Goal: Task Accomplishment & Management: Manage account settings

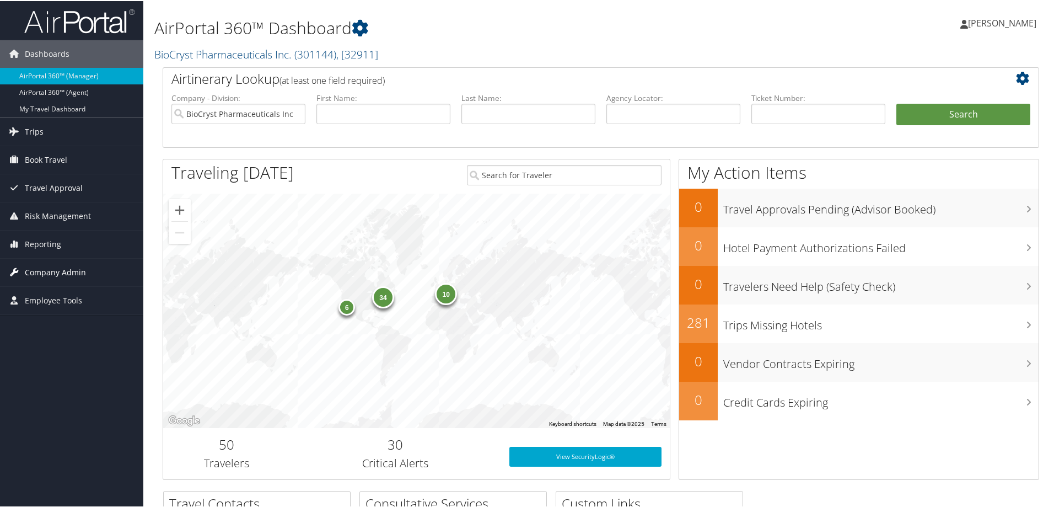
click at [49, 270] on span "Company Admin" at bounding box center [55, 271] width 61 height 28
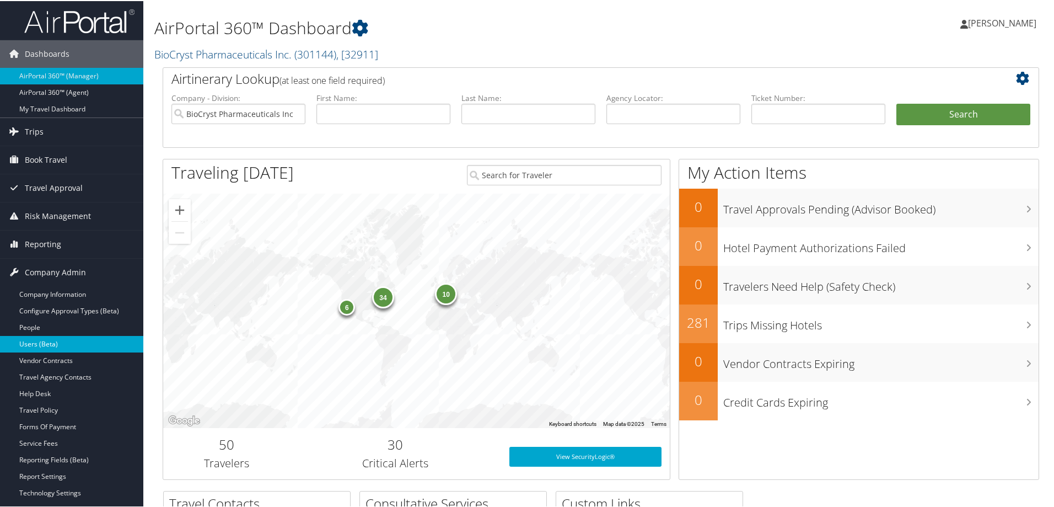
click at [60, 340] on link "Users (Beta)" at bounding box center [71, 343] width 143 height 17
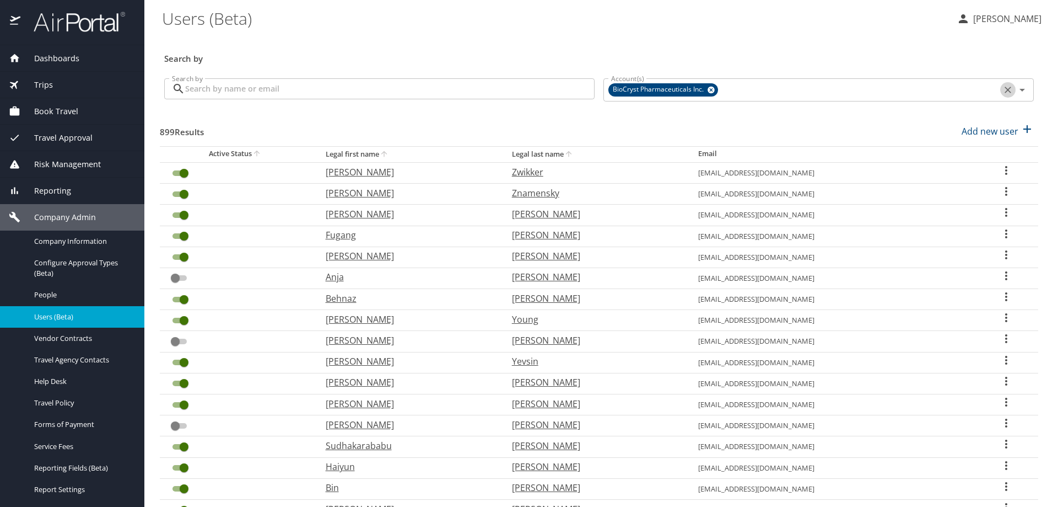
click at [1003, 90] on icon "Clear" at bounding box center [1008, 89] width 11 height 11
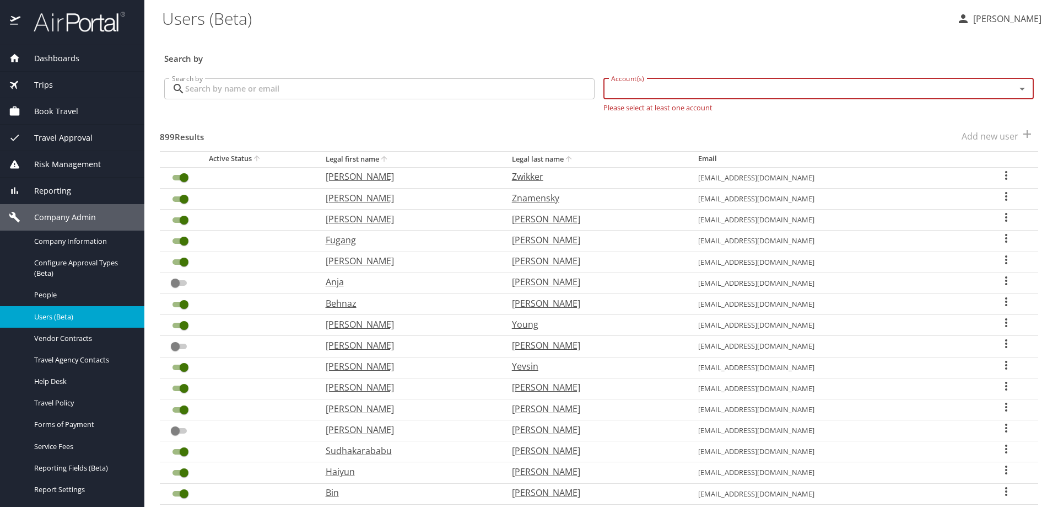
click at [912, 92] on input "Account(s)" at bounding box center [802, 89] width 391 height 14
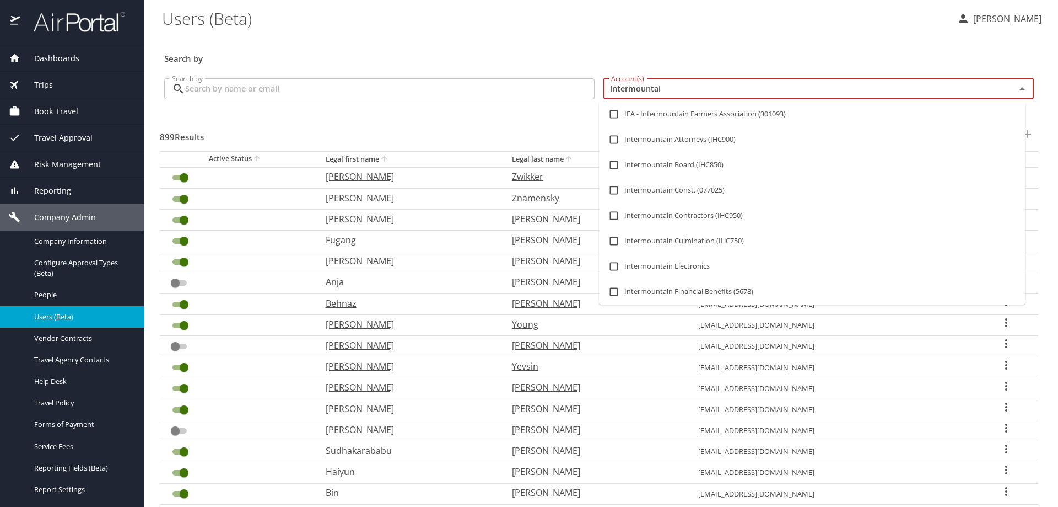
type input "intermountain"
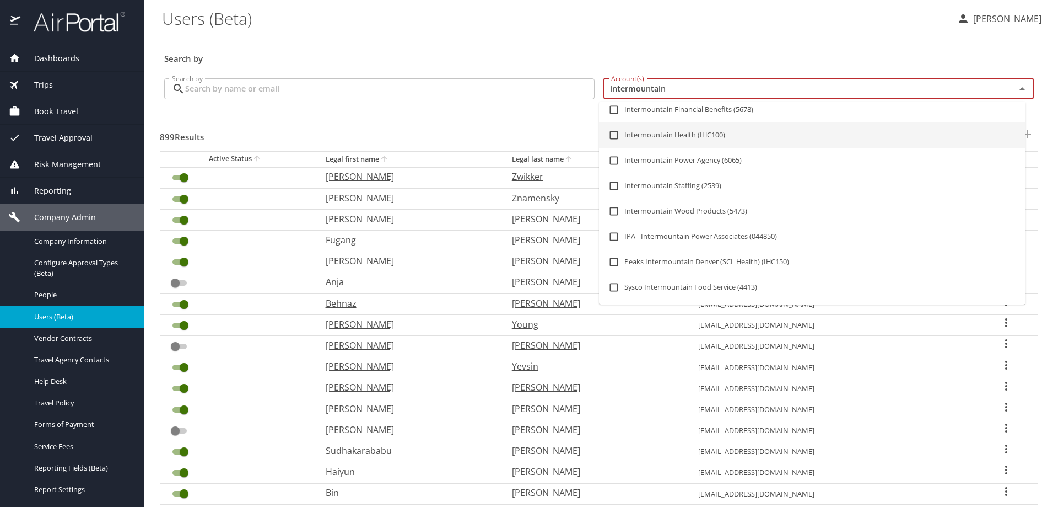
click at [681, 140] on li "Intermountain Health (IHC100)" at bounding box center [812, 134] width 427 height 25
checkbox input "true"
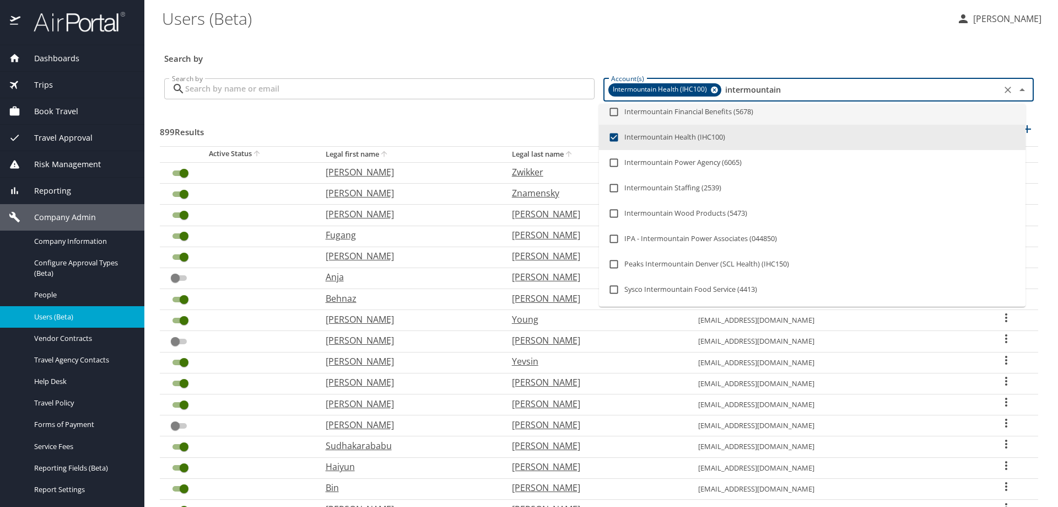
type input "intermountain"
click at [802, 54] on h3 "Search by" at bounding box center [599, 55] width 870 height 19
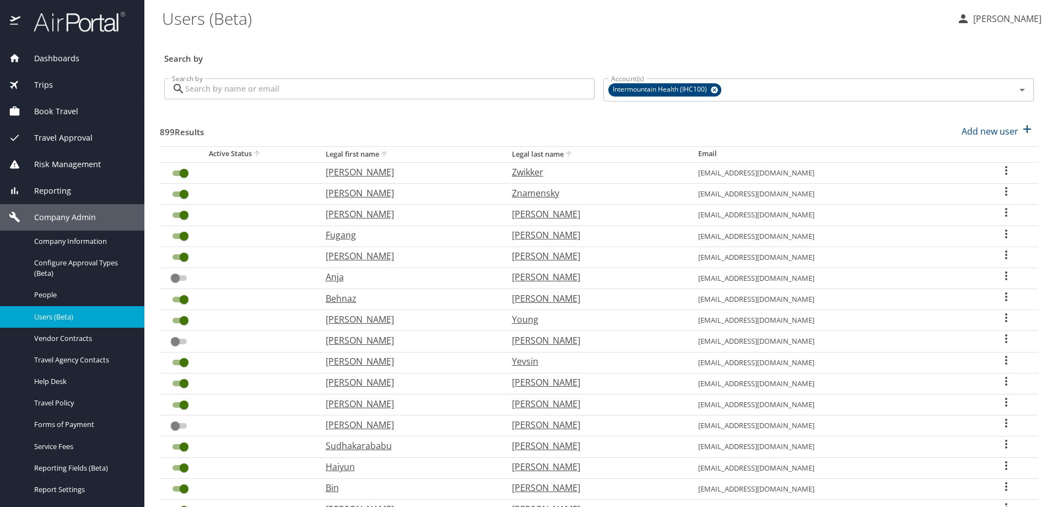
checkbox input "false"
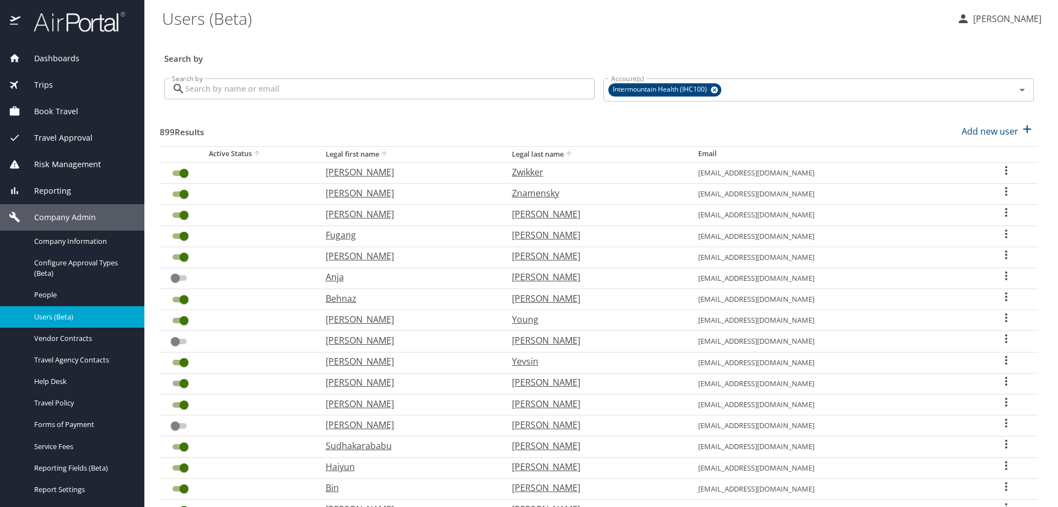
checkbox input "true"
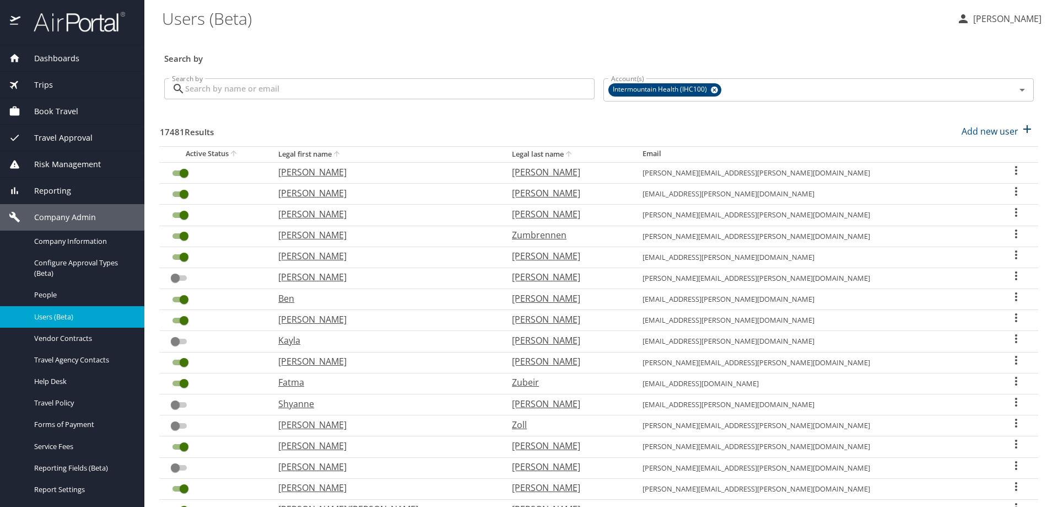
click at [347, 82] on input "Search by" at bounding box center [390, 88] width 410 height 21
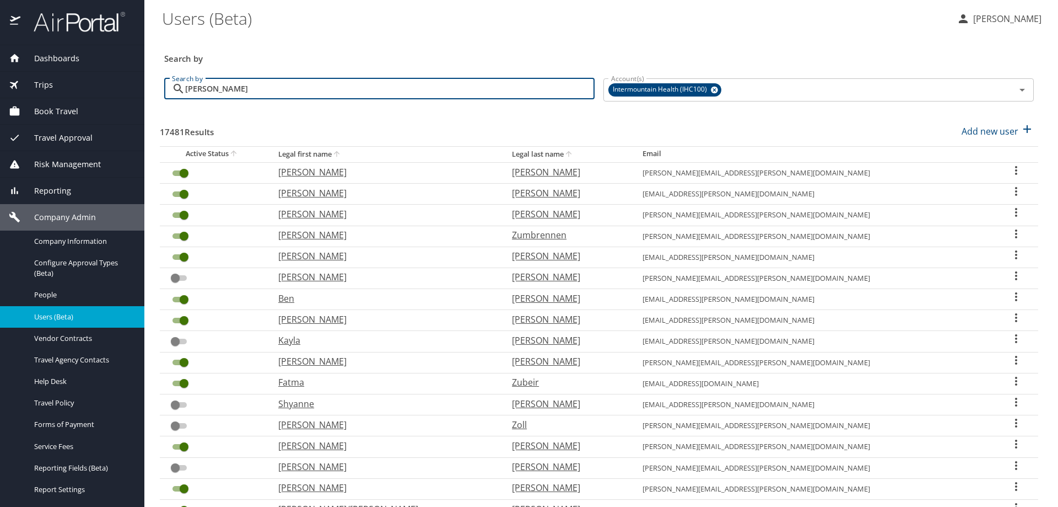
type input "clark"
checkbox input "false"
checkbox input "true"
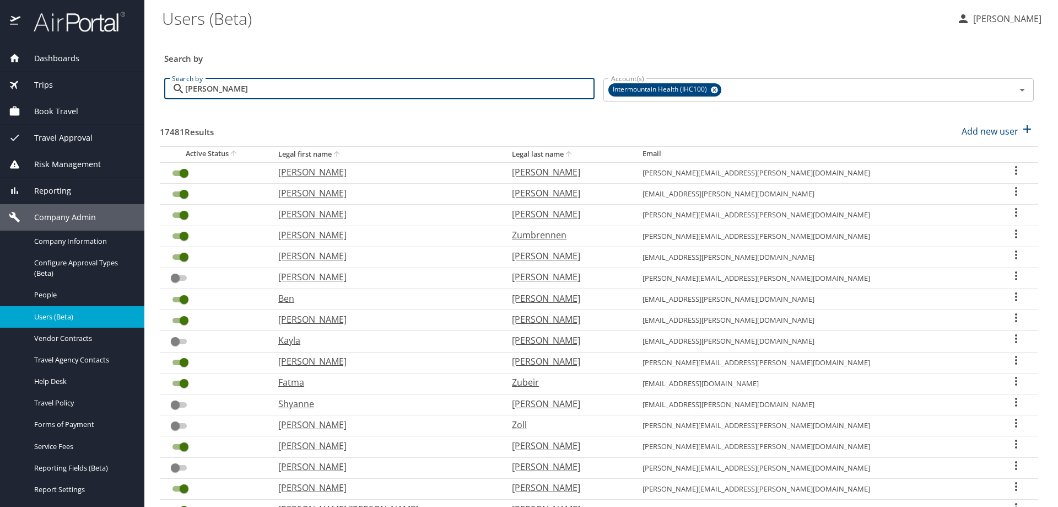
checkbox input "true"
checkbox input "false"
checkbox input "true"
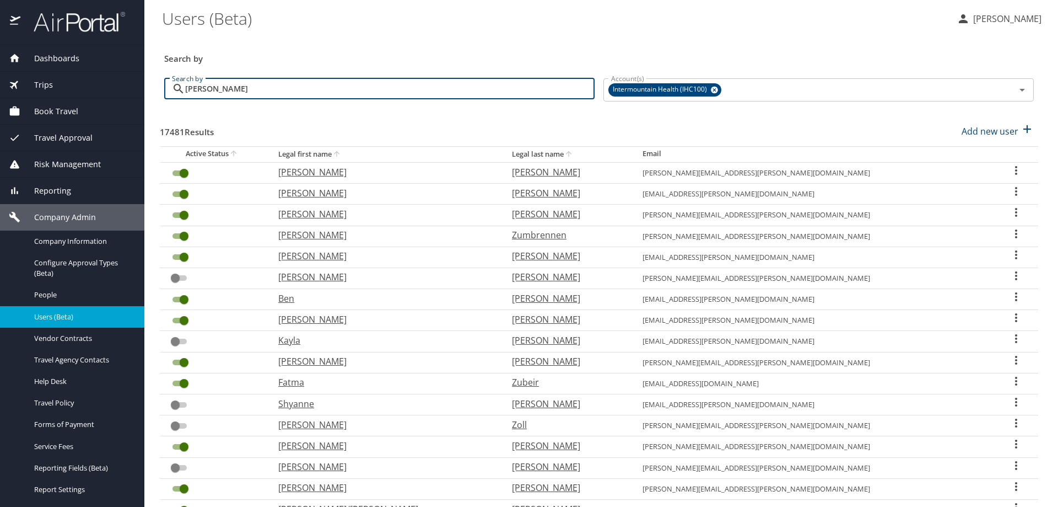
checkbox input "true"
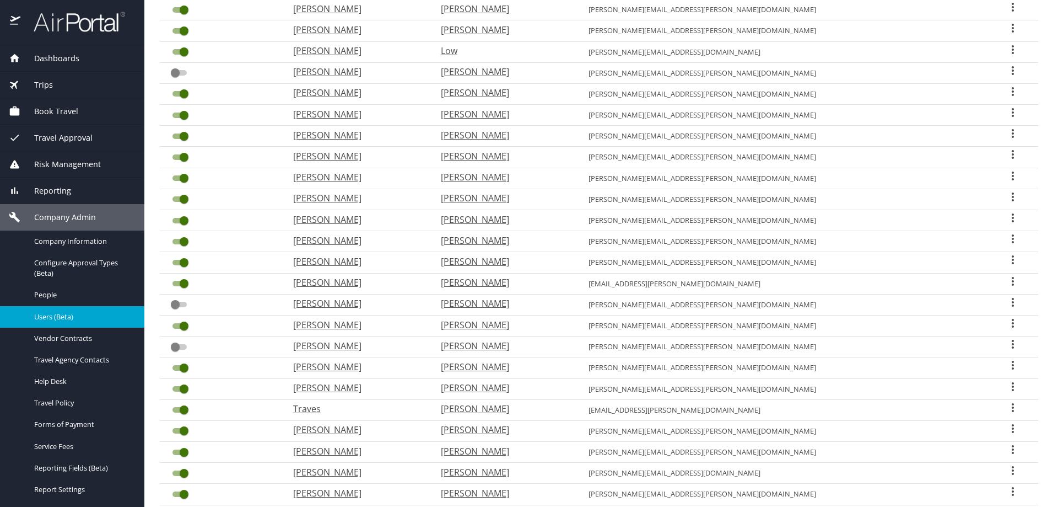
scroll to position [239, 0]
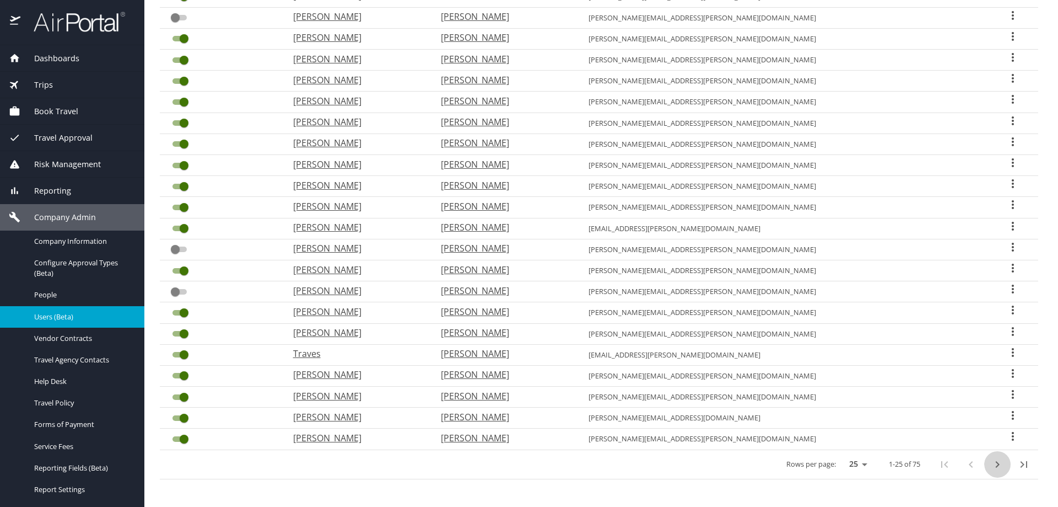
click at [993, 464] on icon "next page" at bounding box center [997, 463] width 13 height 13
checkbox input "false"
checkbox input "true"
checkbox input "false"
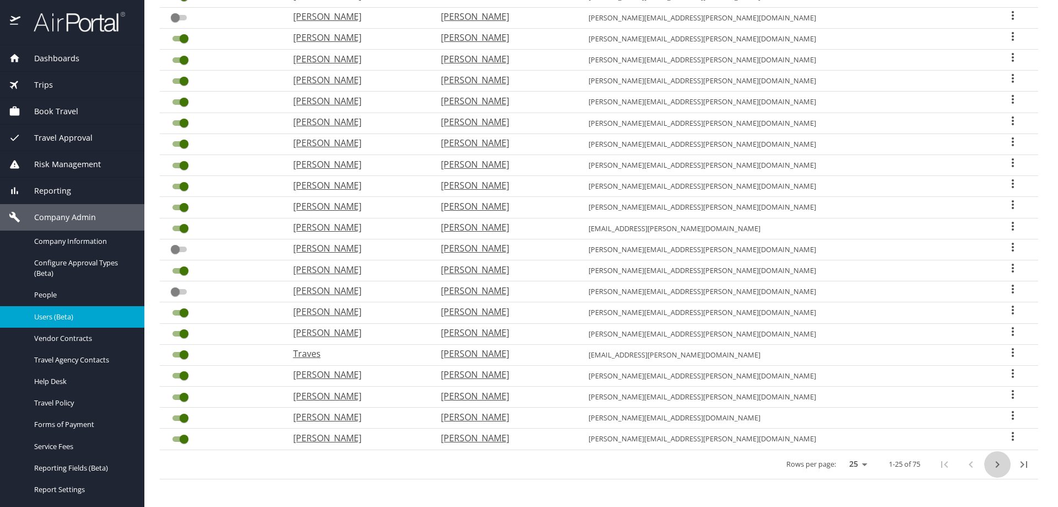
checkbox input "true"
checkbox input "false"
checkbox input "true"
checkbox input "false"
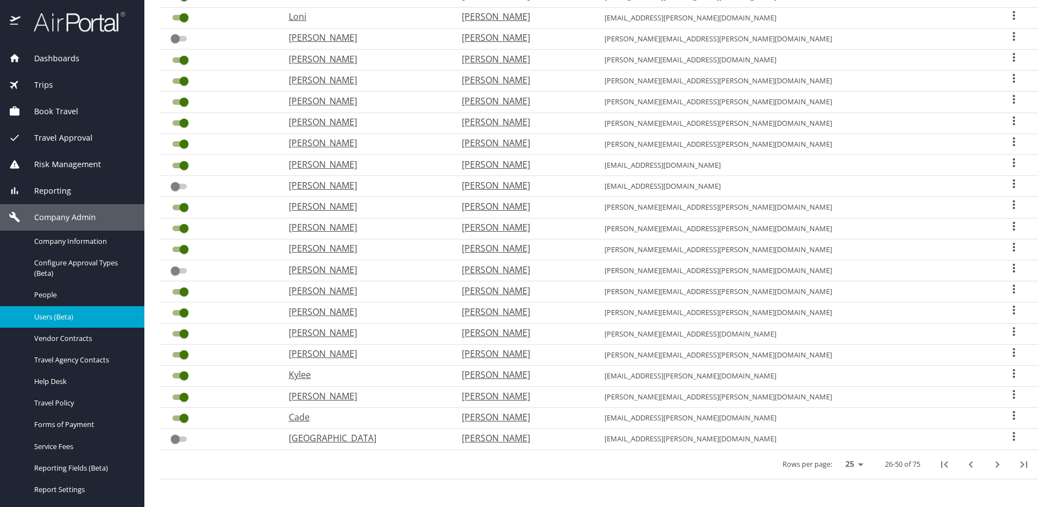
click at [1008, 309] on icon "User Search Table" at bounding box center [1014, 309] width 13 height 13
click at [952, 313] on p "View profile" at bounding box center [942, 311] width 49 height 13
select select "US"
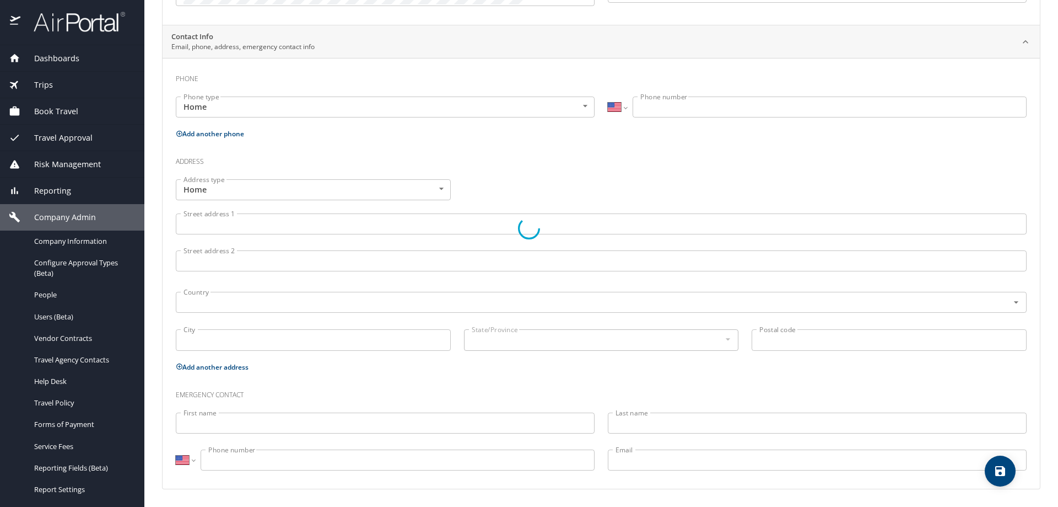
type input "Darin"
type input "Grant"
type input "Clark"
type input "Male"
type input "Bill"
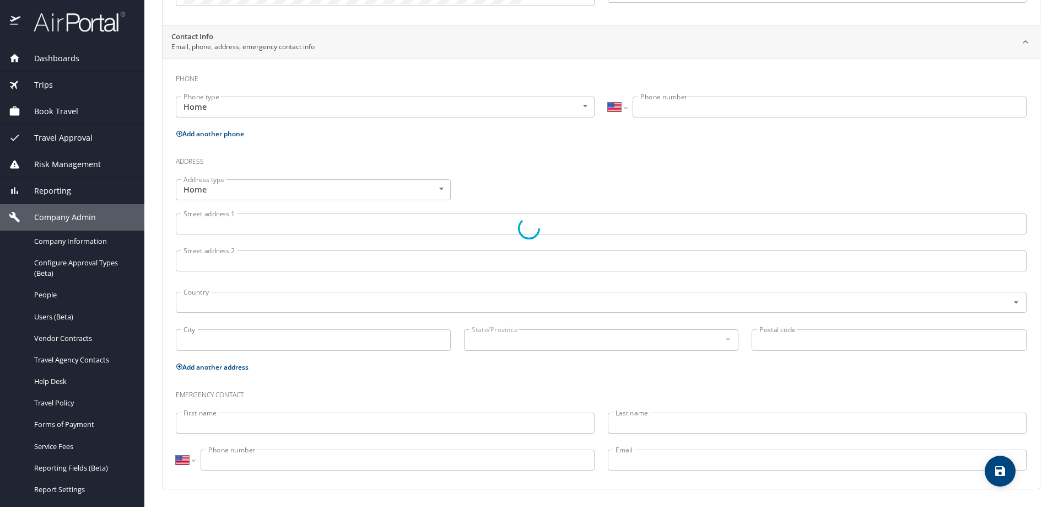
type input "Clark"
type input "(801) 544-1632"
select select "US"
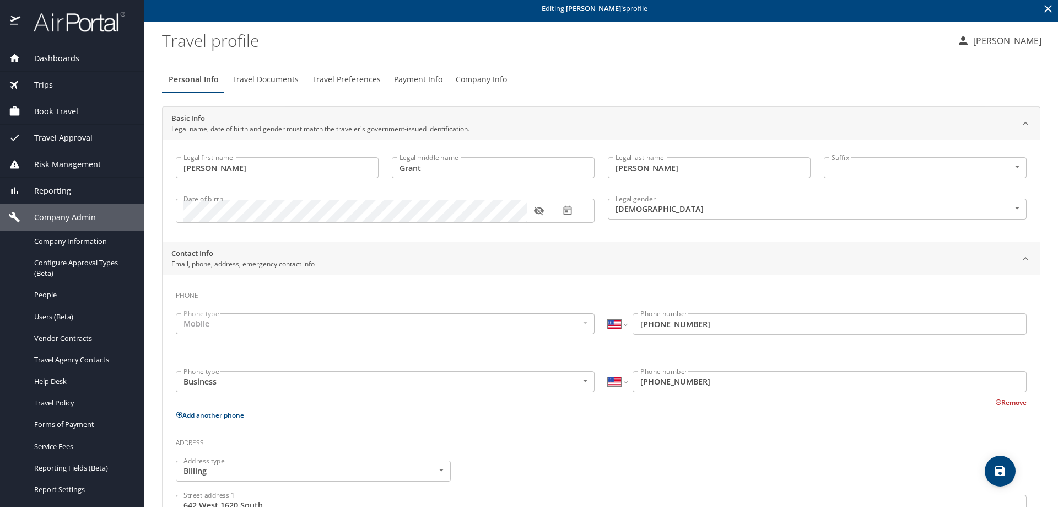
scroll to position [0, 0]
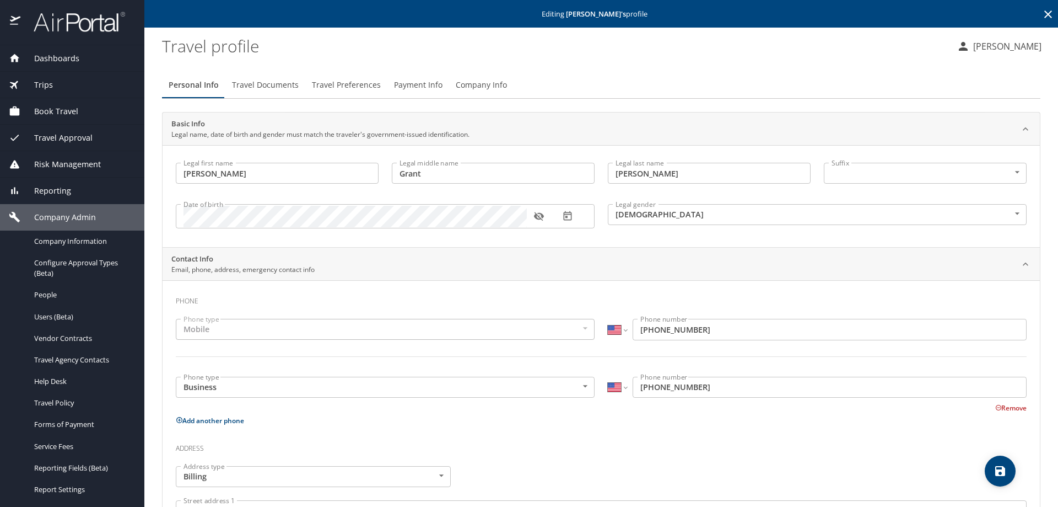
click at [346, 89] on span "Travel Preferences" at bounding box center [346, 85] width 69 height 14
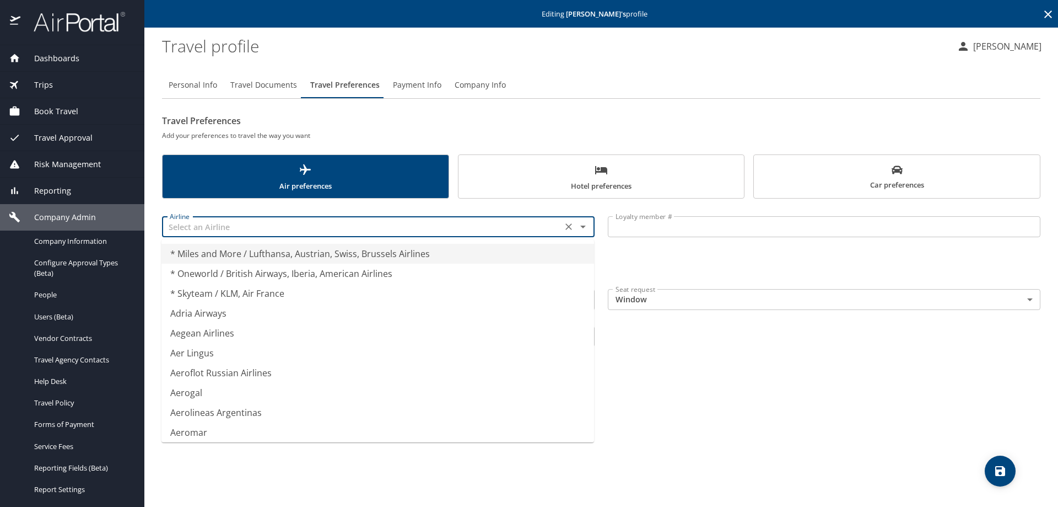
click at [336, 229] on input "text" at bounding box center [362, 226] width 394 height 14
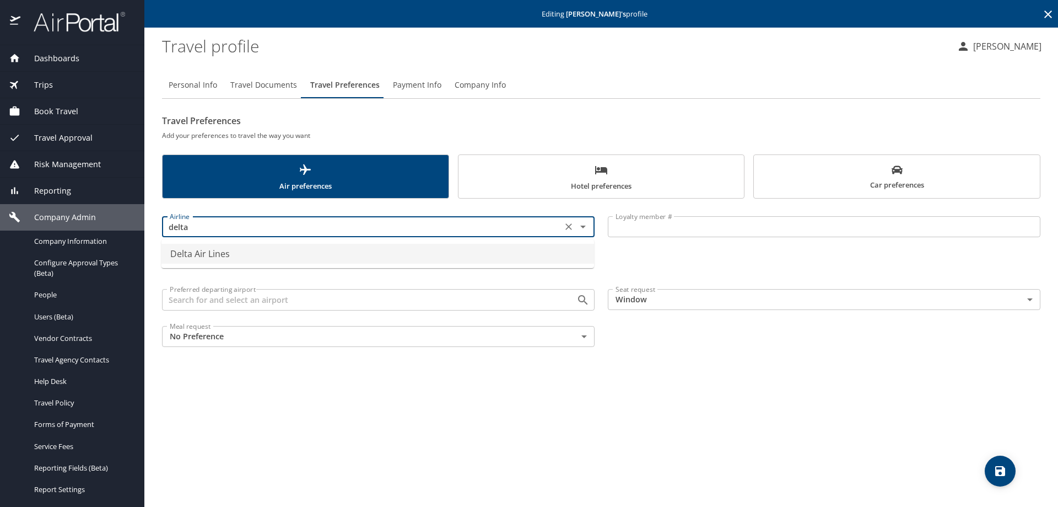
click at [280, 248] on li "Delta Air Lines" at bounding box center [378, 254] width 433 height 20
type input "Delta Air Lines"
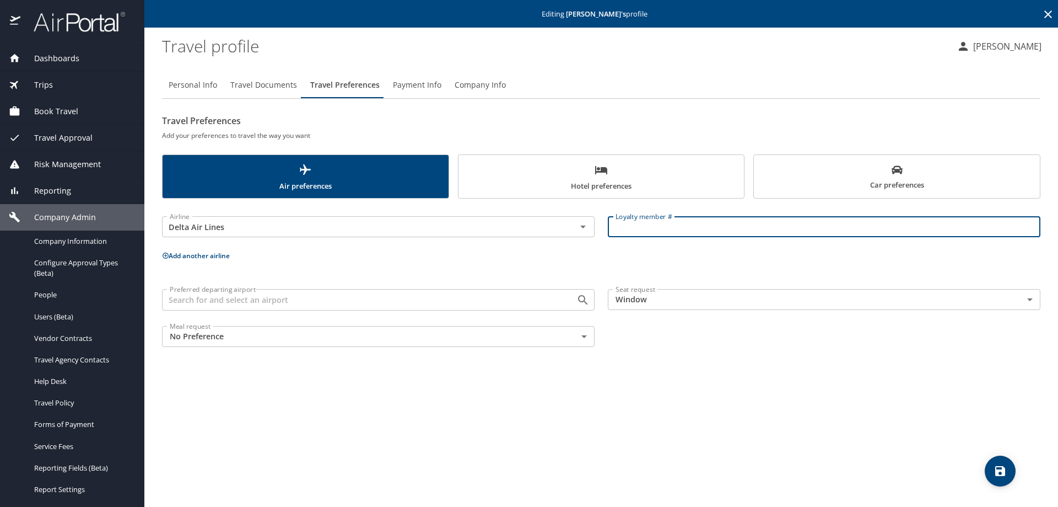
click at [640, 225] on input "Loyalty member #" at bounding box center [824, 226] width 433 height 21
type input "9825368443"
click at [825, 391] on div "Personal Info Travel Documents Travel Preferences Payment Info Company Info Tra…" at bounding box center [601, 285] width 879 height 444
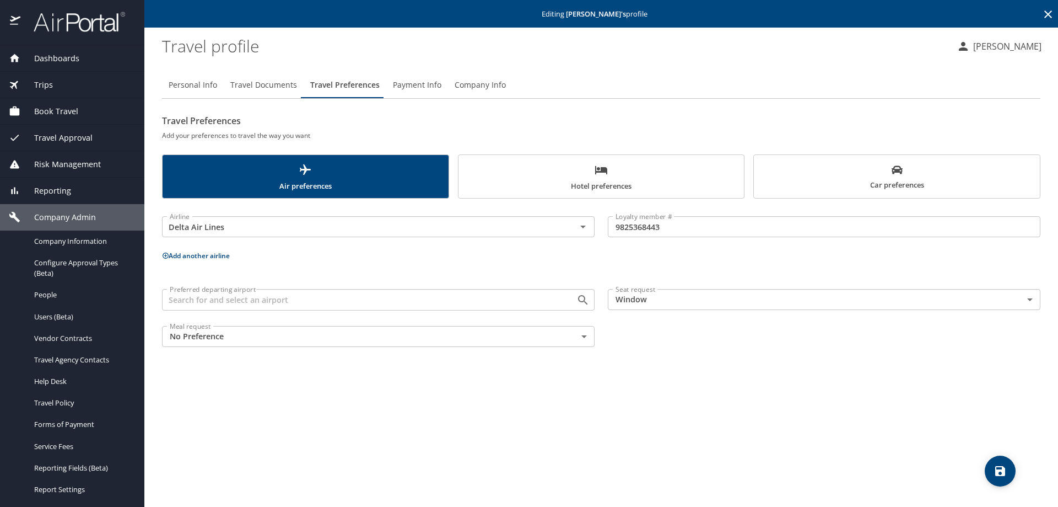
click at [998, 470] on icon "save" at bounding box center [1000, 471] width 10 height 10
